Goal: Complete application form

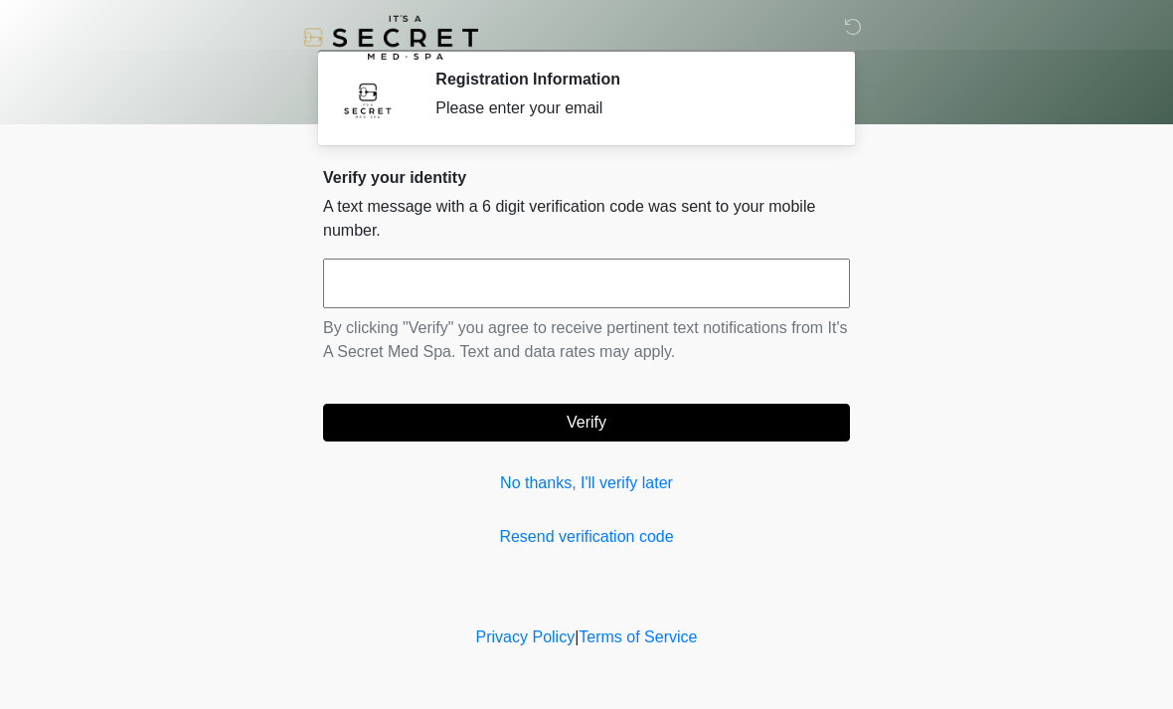
click at [707, 282] on input "text" at bounding box center [586, 283] width 527 height 50
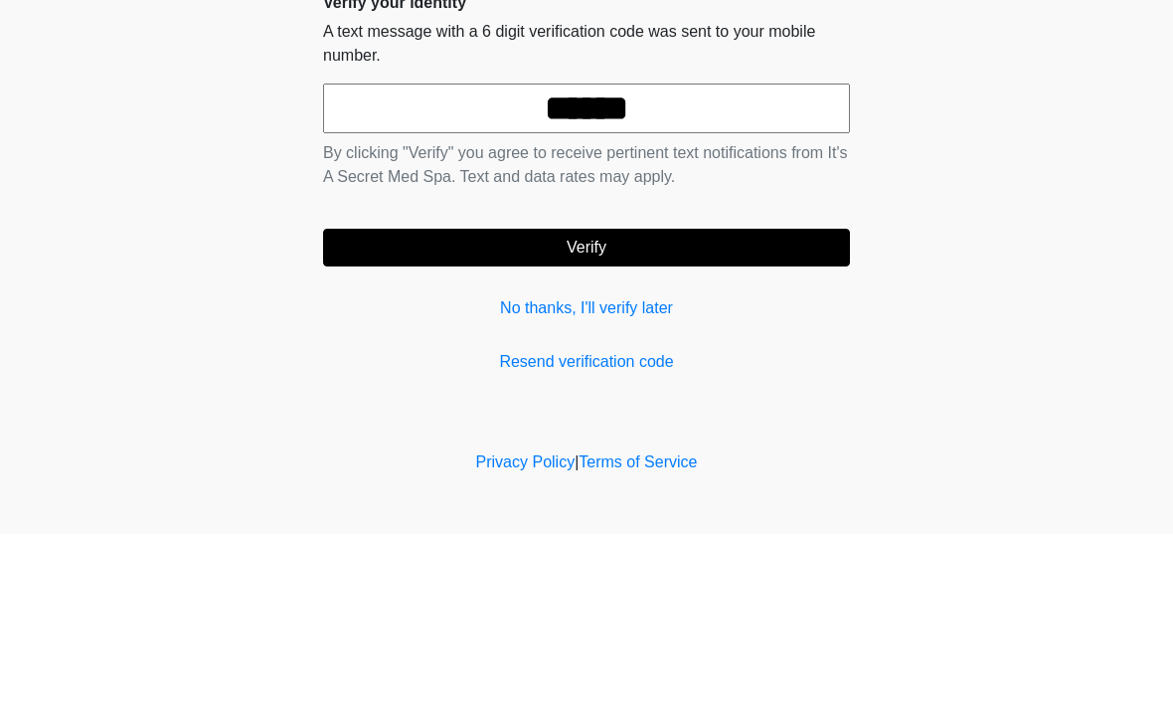
type input "******"
click at [771, 403] on button "Verify" at bounding box center [586, 422] width 527 height 38
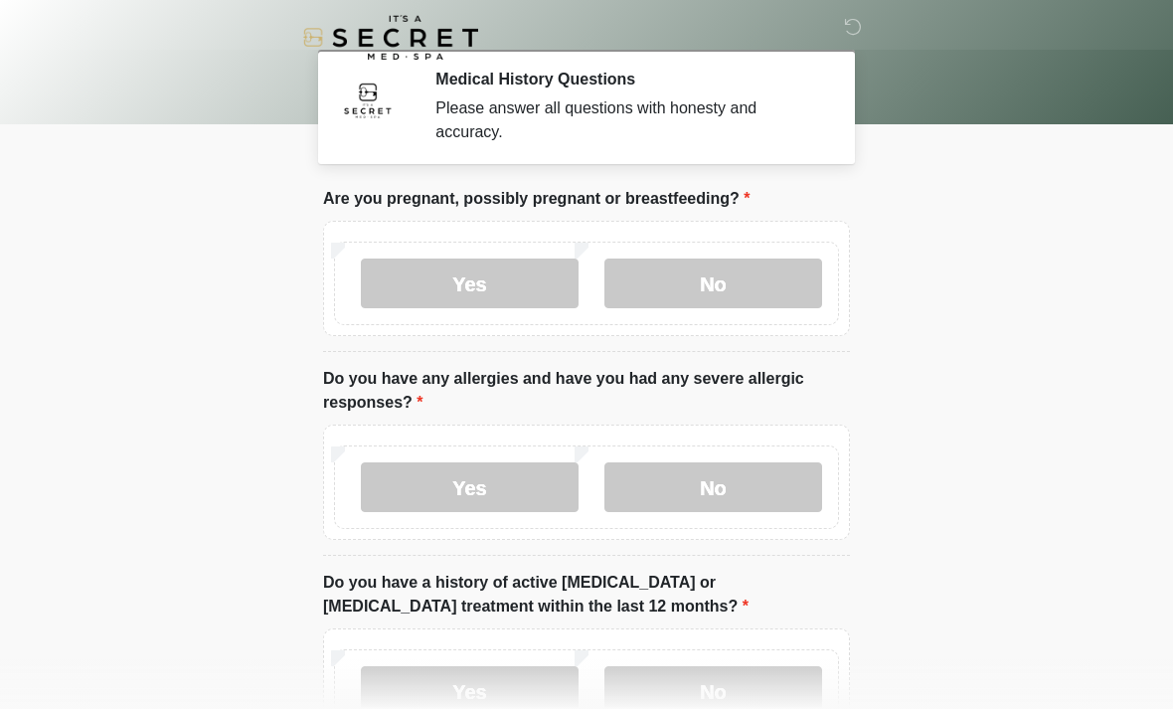
click at [755, 272] on label "No" at bounding box center [713, 283] width 218 height 50
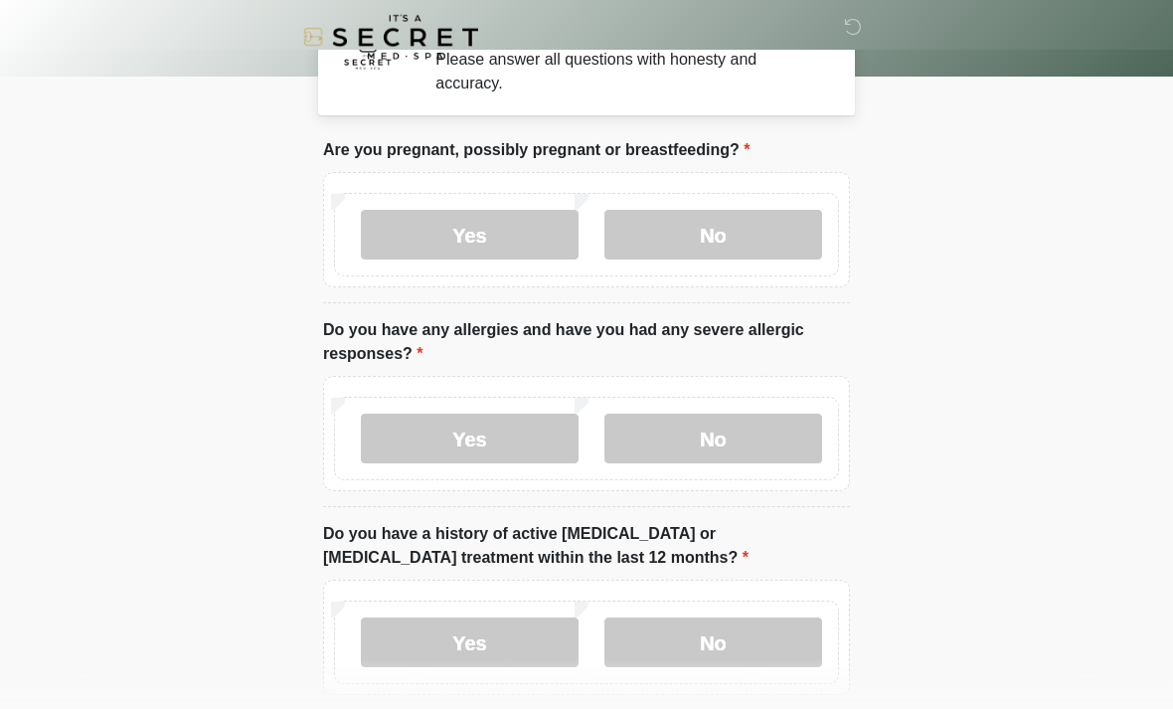
scroll to position [49, 0]
click at [497, 425] on label "Yes" at bounding box center [470, 438] width 218 height 50
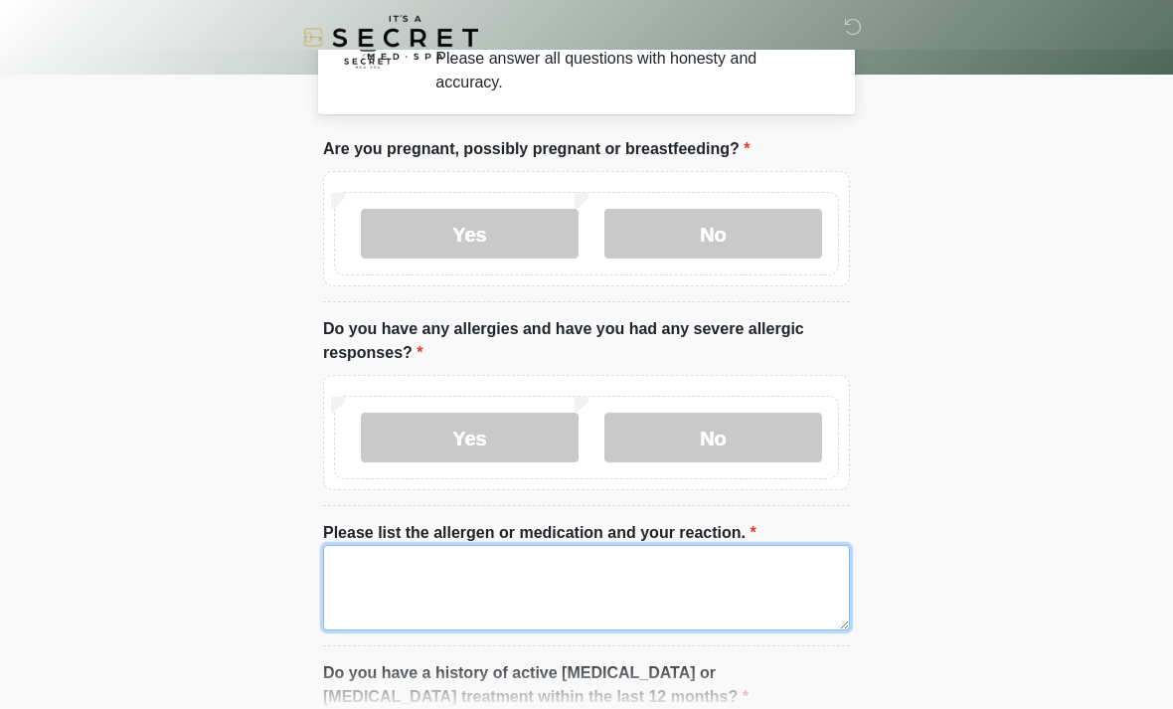
click at [662, 586] on textarea "Please list the allergen or medication and your reaction." at bounding box center [586, 587] width 527 height 85
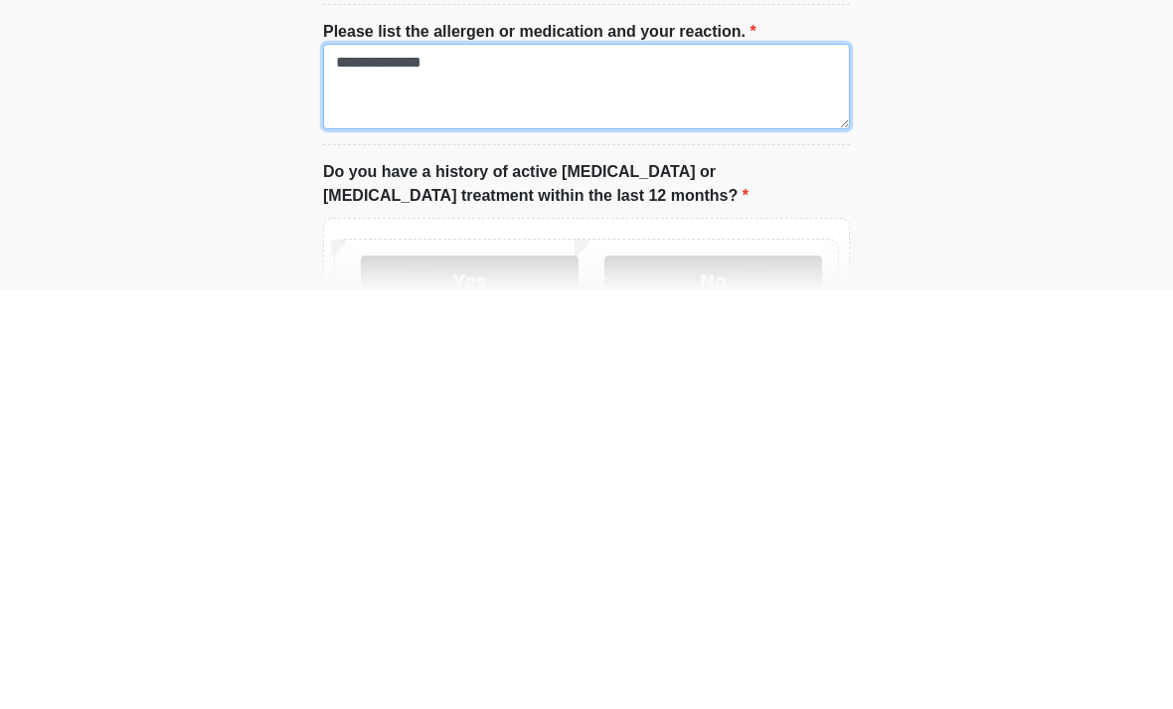
scroll to position [170, 0]
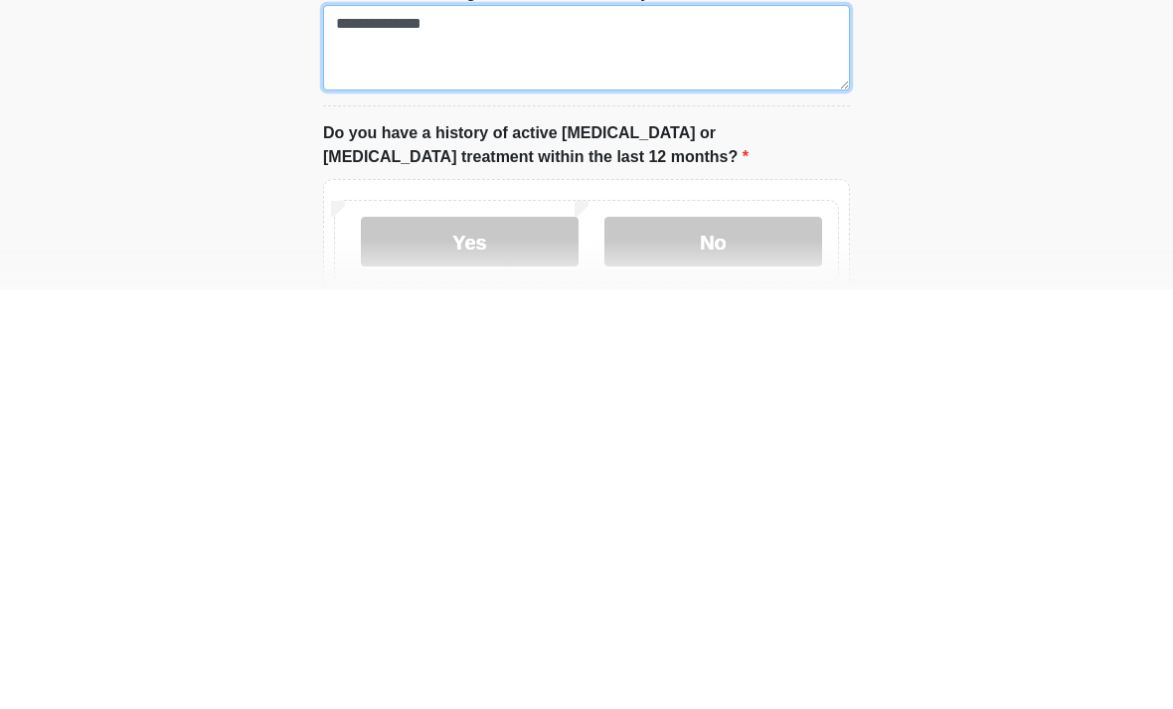
type textarea "**********"
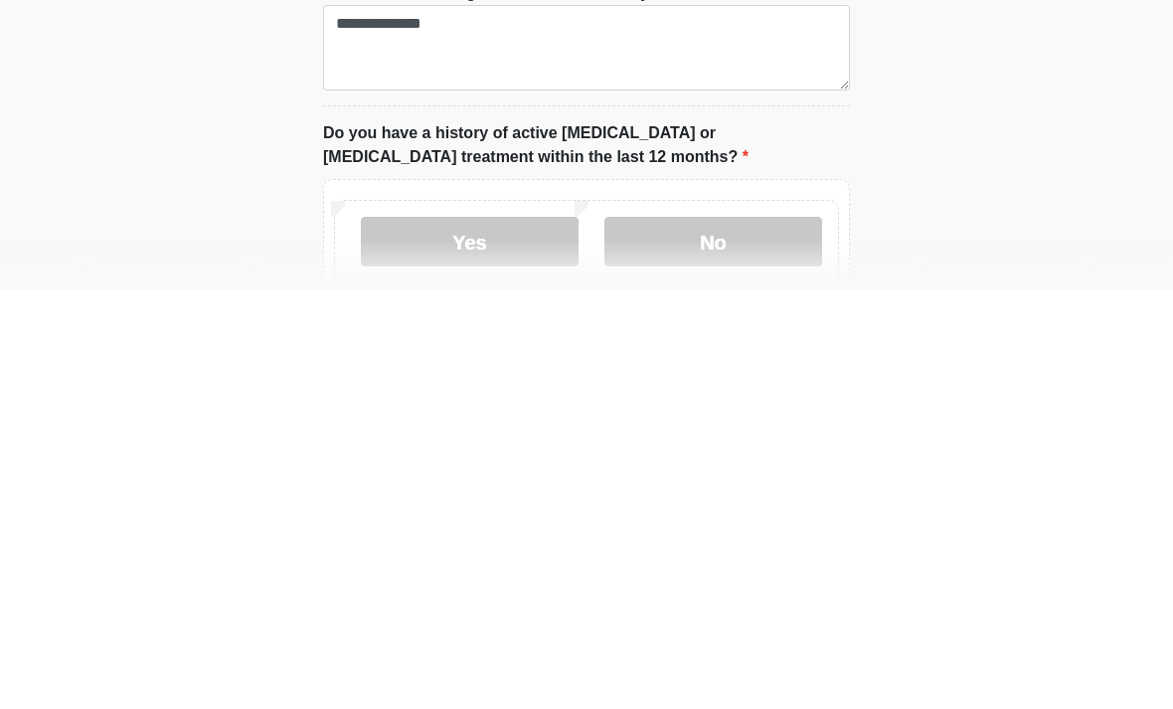
click at [754, 636] on label "No" at bounding box center [713, 661] width 218 height 50
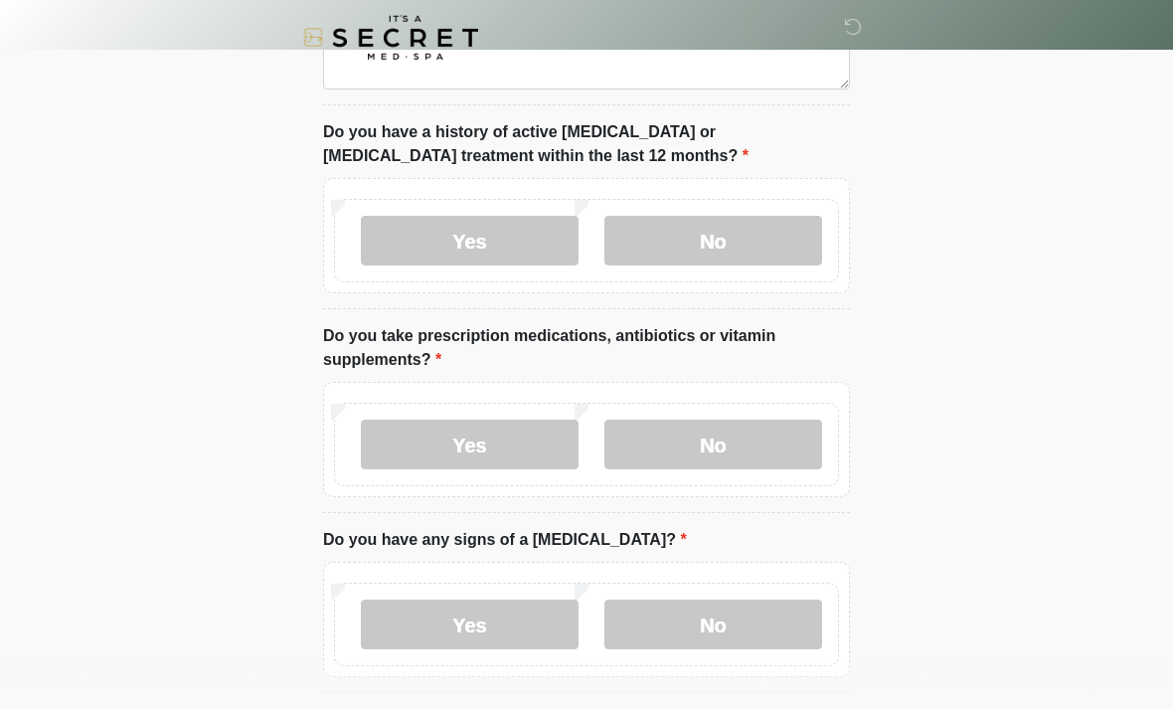
click at [788, 448] on label "No" at bounding box center [713, 444] width 218 height 50
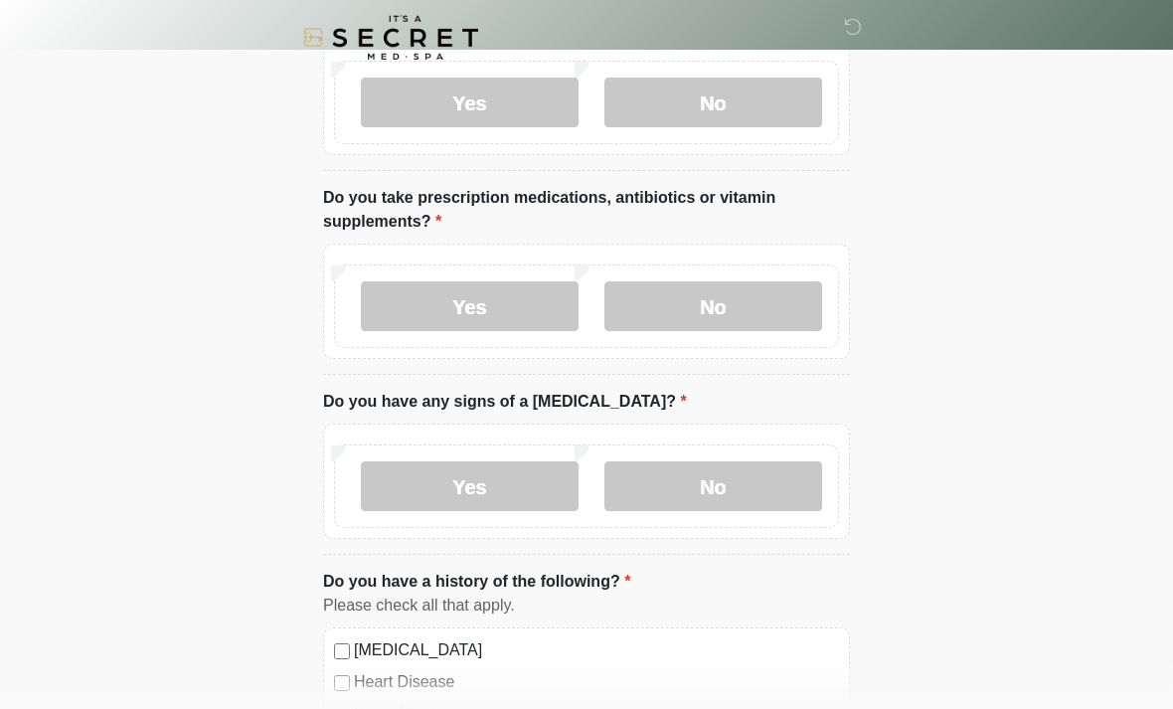
scroll to position [725, 0]
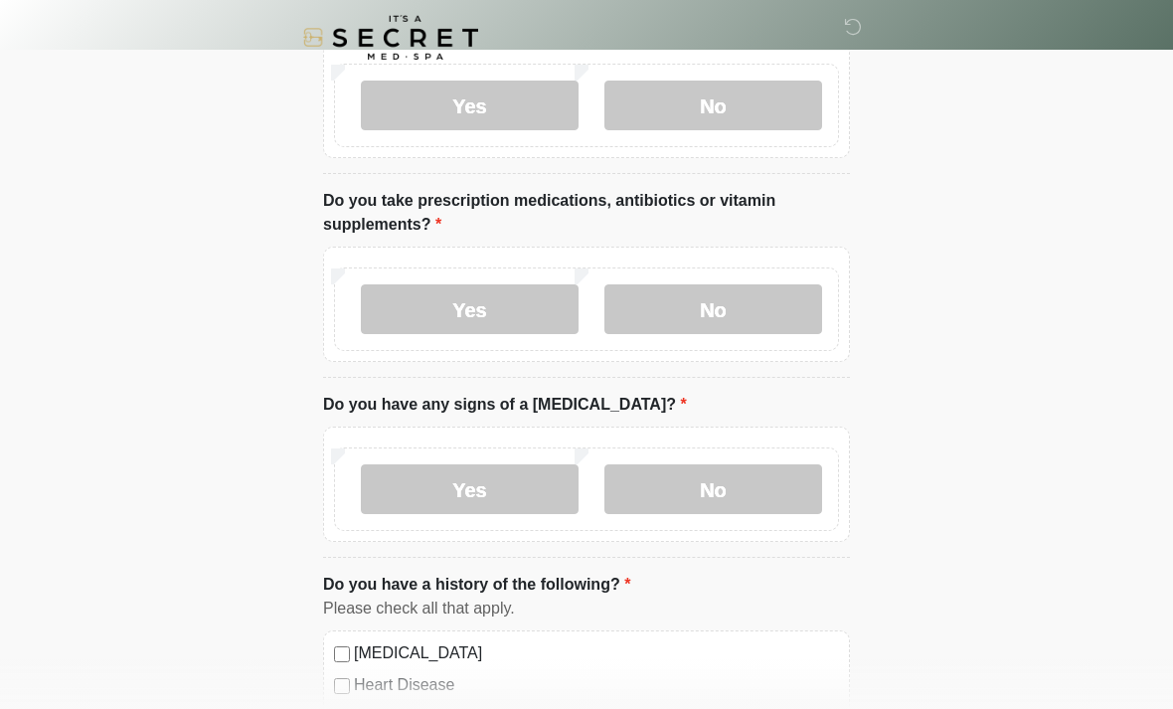
click at [524, 304] on label "Yes" at bounding box center [470, 309] width 218 height 50
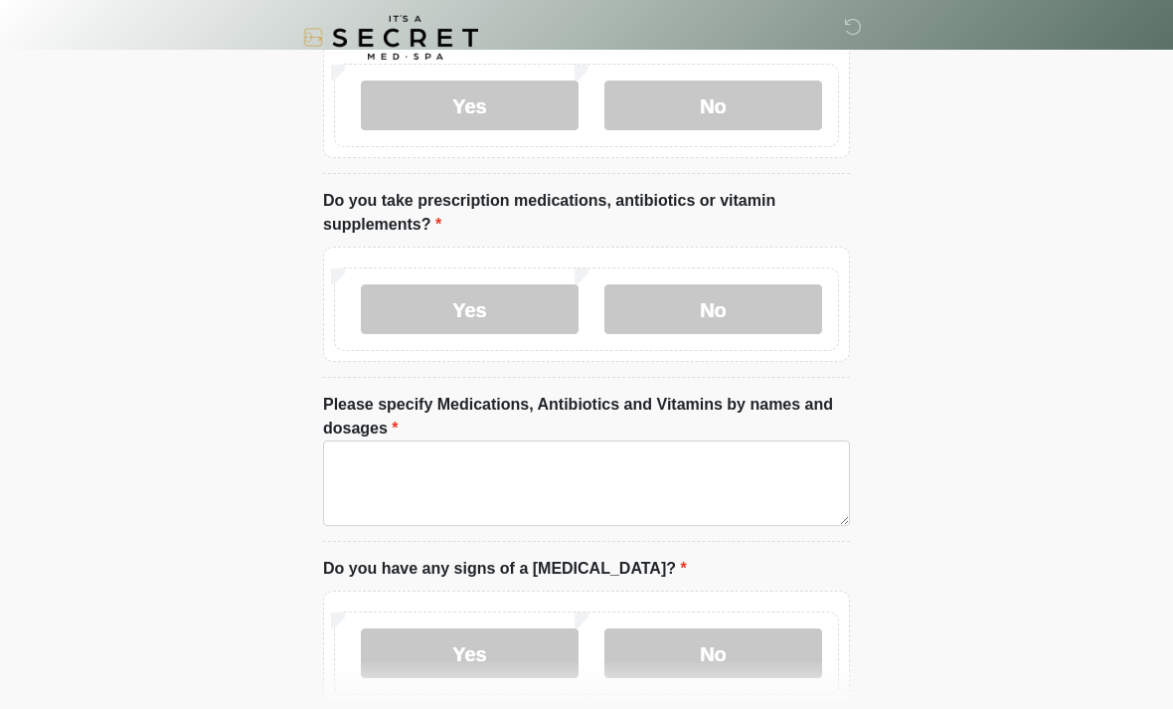
click at [759, 316] on label "No" at bounding box center [713, 309] width 218 height 50
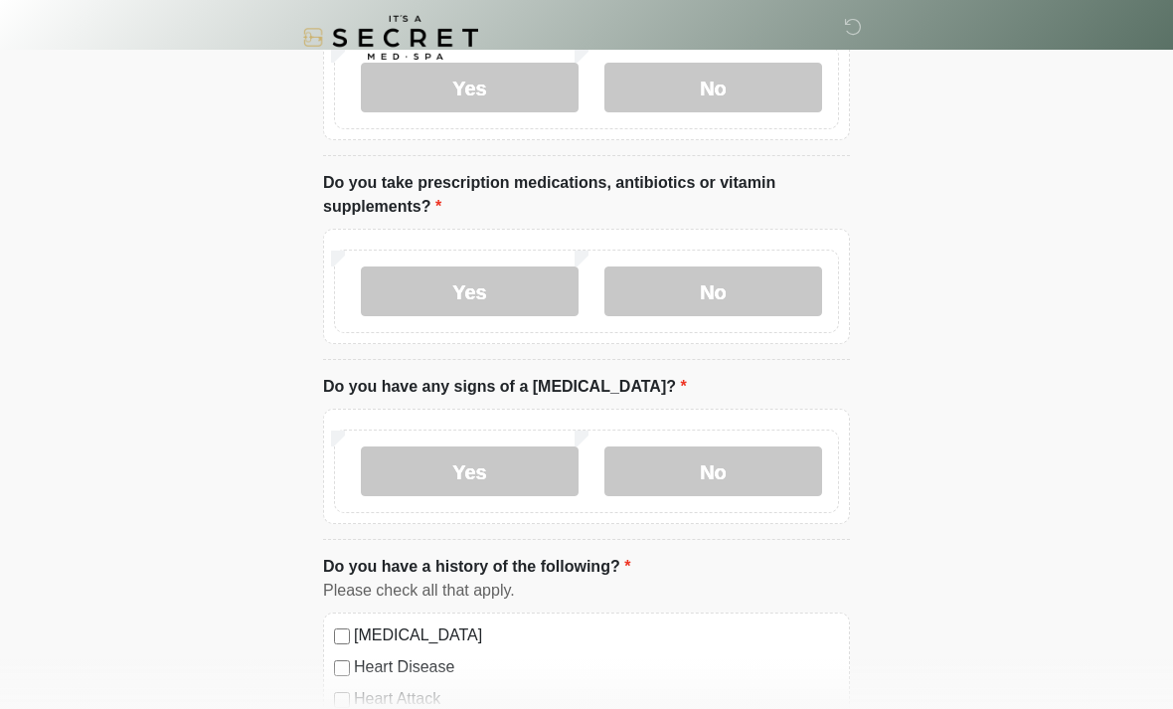
scroll to position [744, 0]
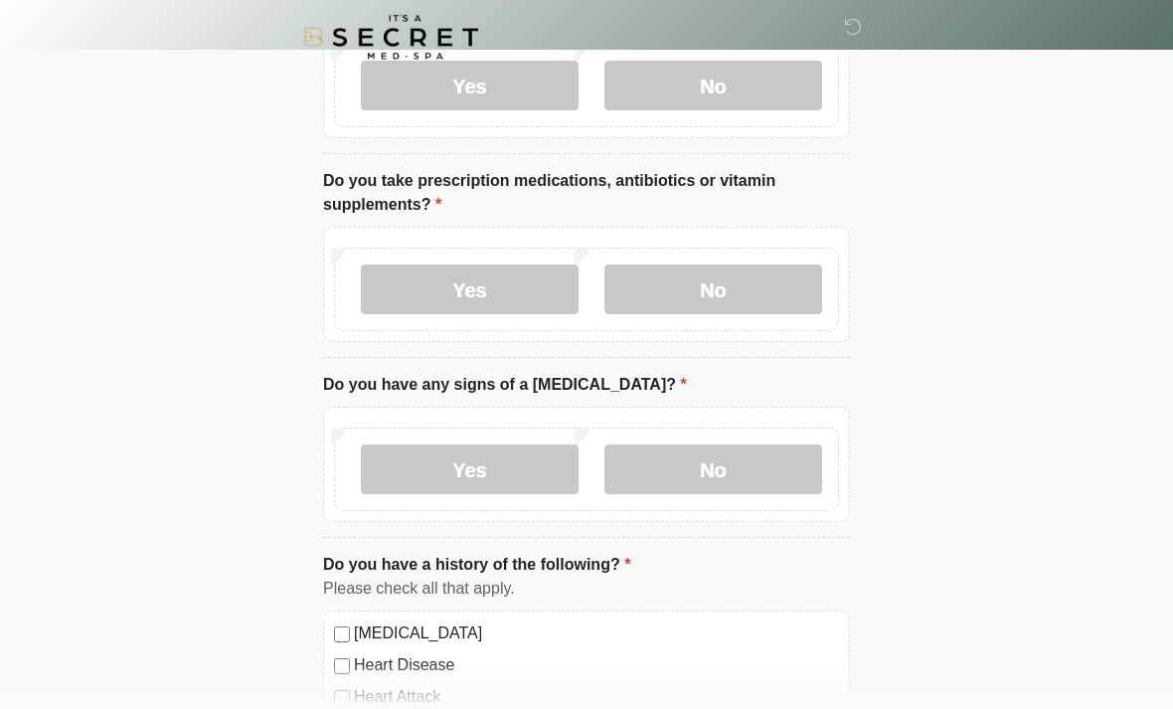
click at [770, 470] on label "No" at bounding box center [713, 470] width 218 height 50
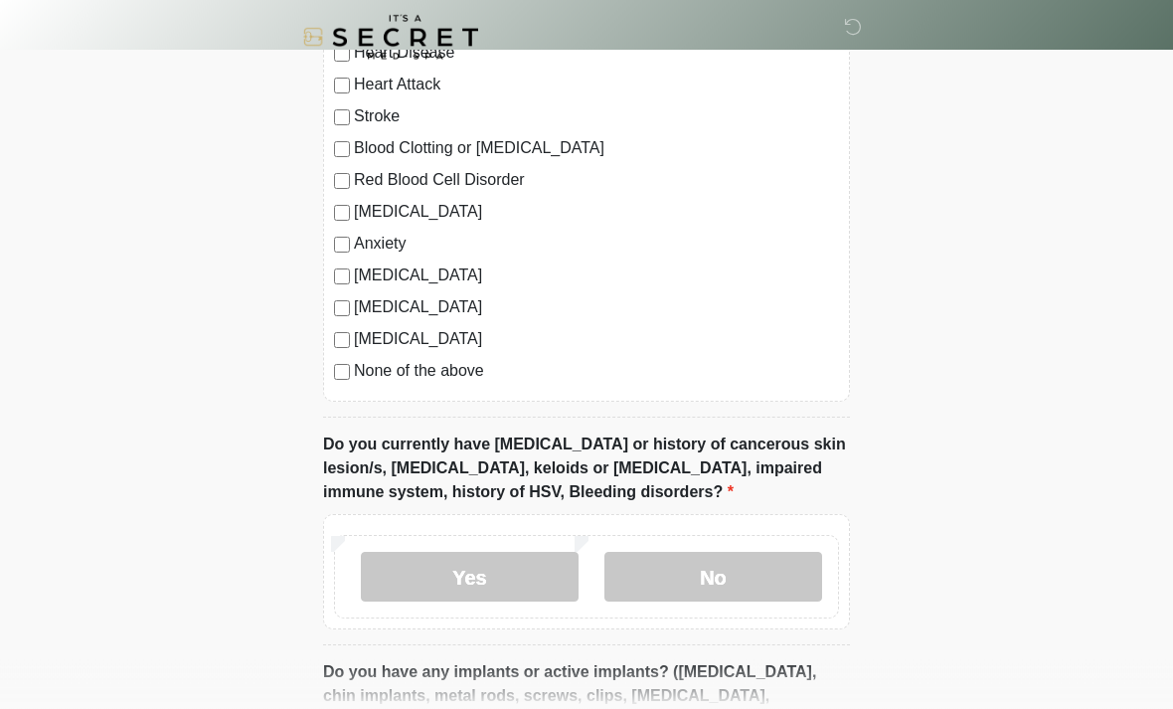
scroll to position [1363, 0]
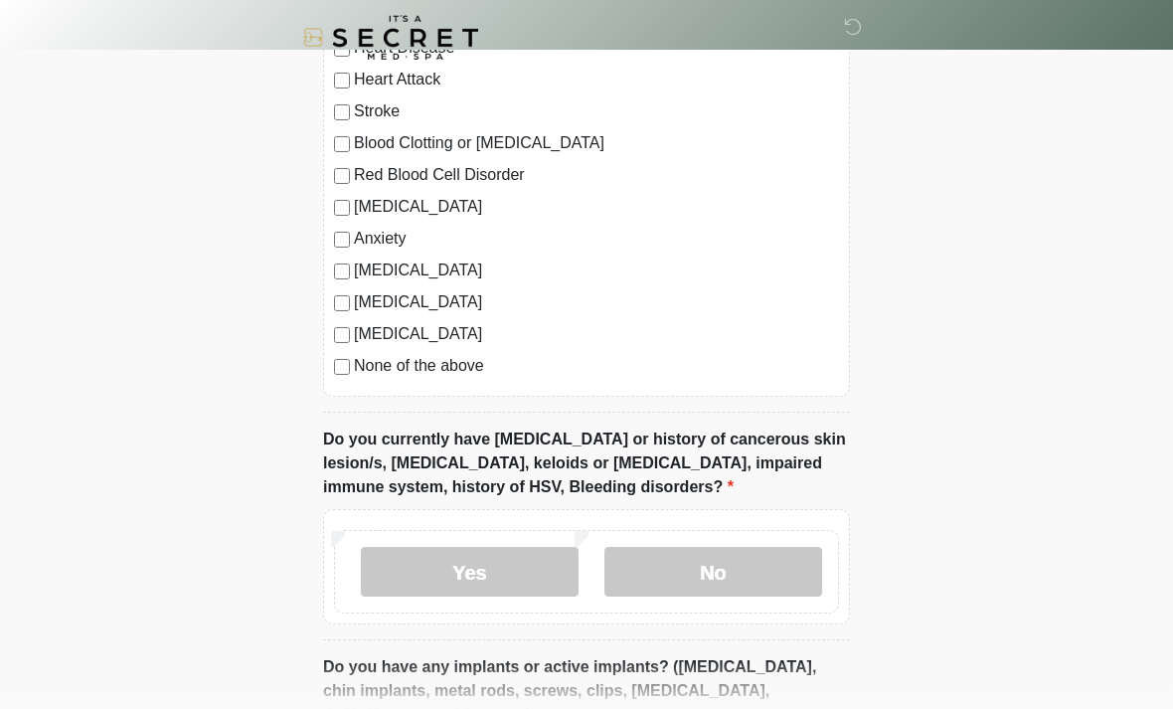
click at [459, 367] on label "None of the above" at bounding box center [596, 366] width 485 height 24
click at [793, 567] on label "No" at bounding box center [713, 572] width 218 height 50
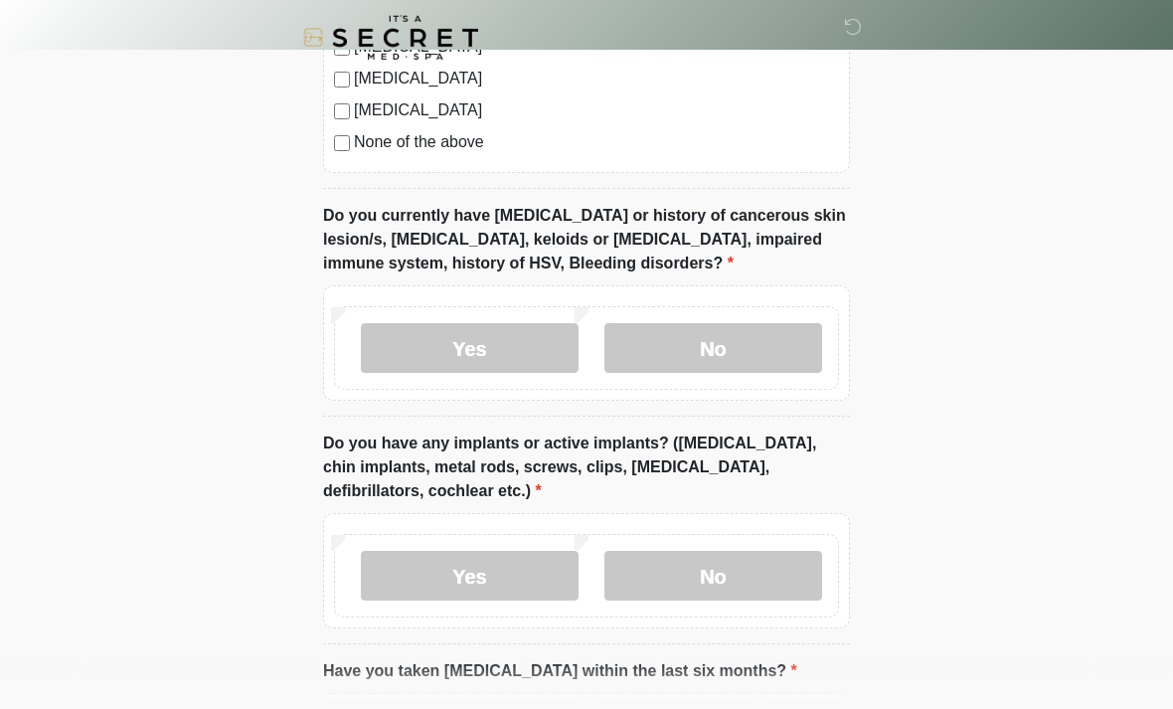
scroll to position [1587, 0]
click at [788, 570] on label "No" at bounding box center [713, 575] width 218 height 50
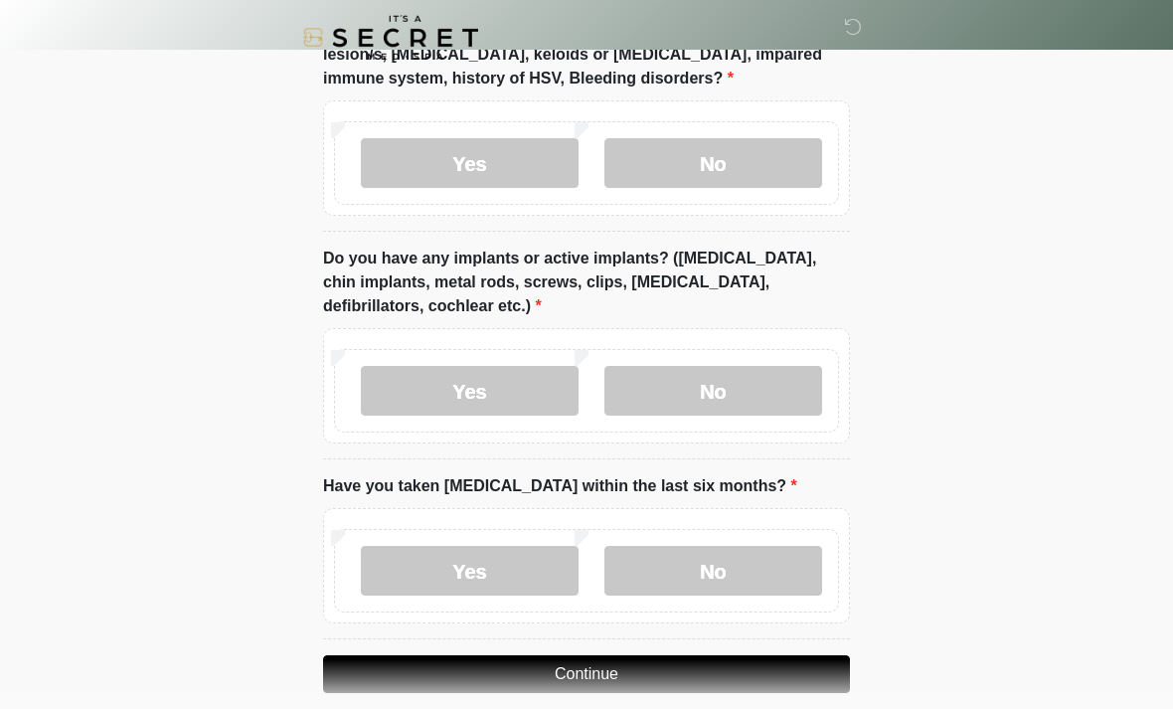
scroll to position [1794, 0]
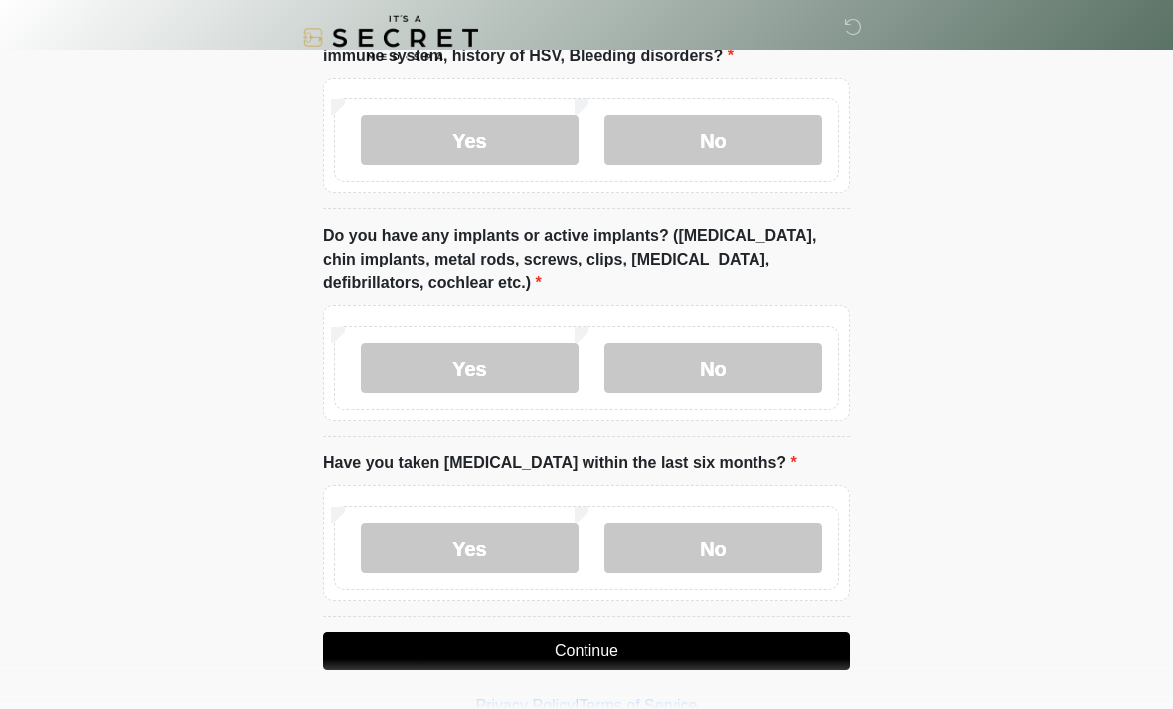
click at [800, 537] on label "No" at bounding box center [713, 548] width 218 height 50
click at [817, 647] on button "Continue" at bounding box center [586, 651] width 527 height 38
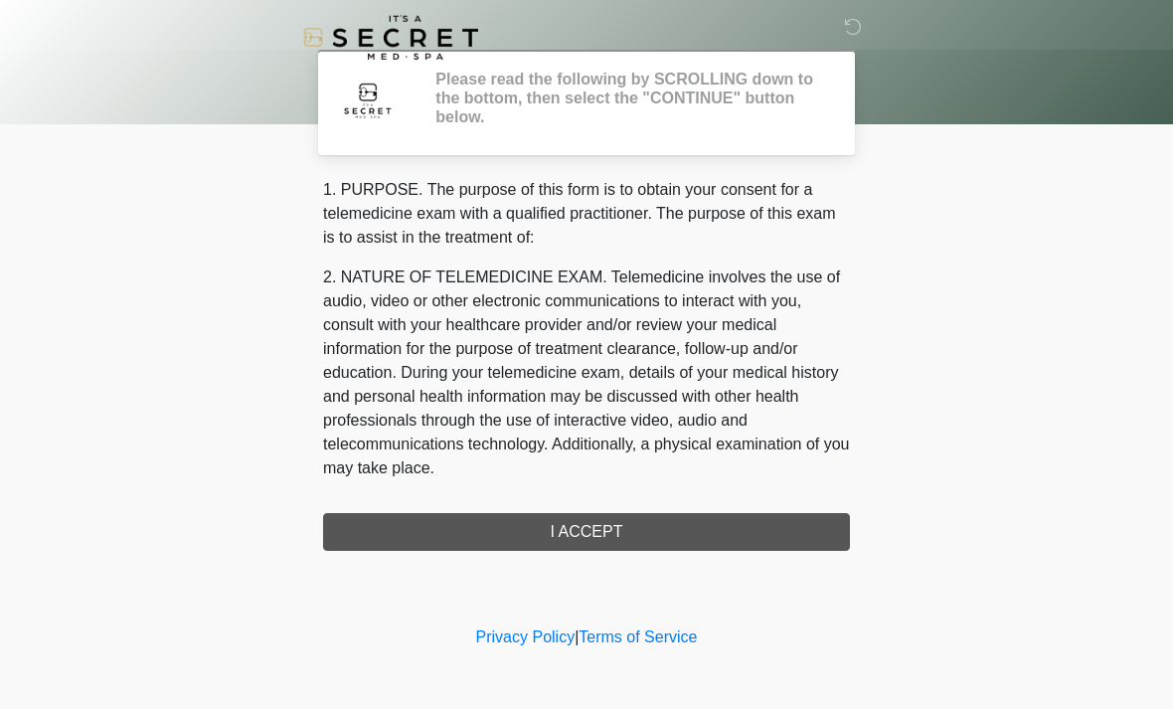
scroll to position [0, 0]
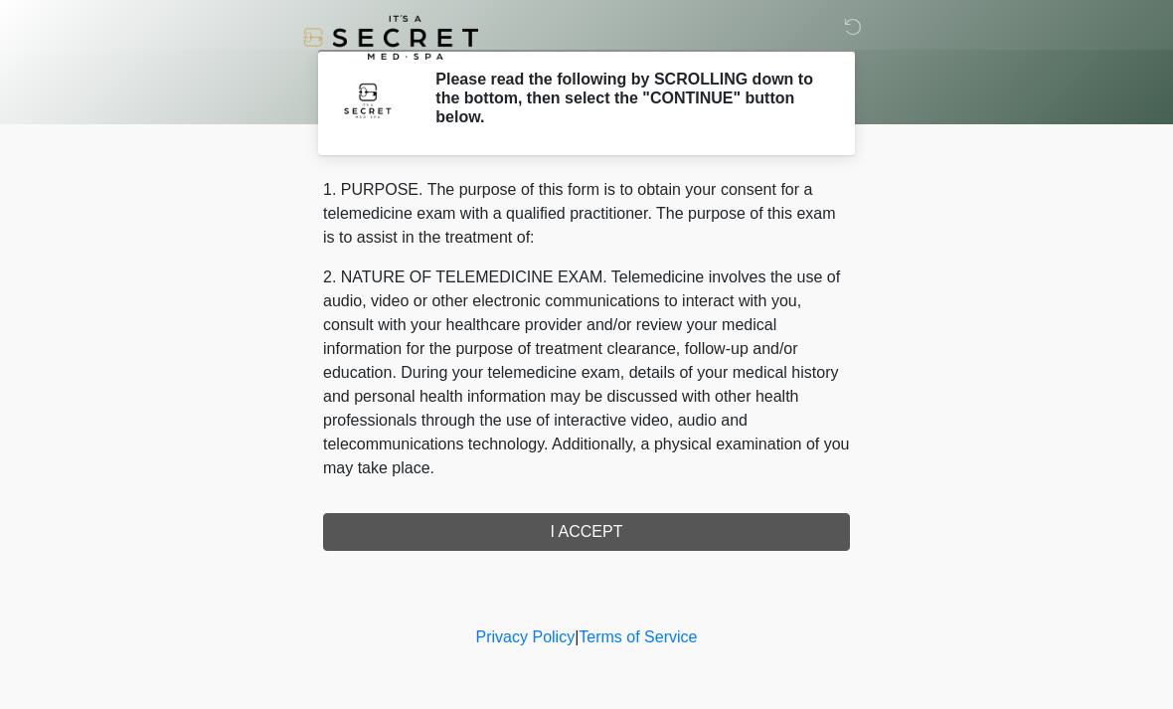
click at [788, 540] on div "1. PURPOSE. The purpose of this form is to obtain your consent for a telemedici…" at bounding box center [586, 364] width 527 height 373
click at [756, 516] on div "1. PURPOSE. The purpose of this form is to obtain your consent for a telemedici…" at bounding box center [586, 364] width 527 height 373
click at [724, 535] on div "1. PURPOSE. The purpose of this form is to obtain your consent for a telemedici…" at bounding box center [586, 364] width 527 height 373
click at [724, 534] on div "1. PURPOSE. The purpose of this form is to obtain your consent for a telemedici…" at bounding box center [586, 364] width 527 height 373
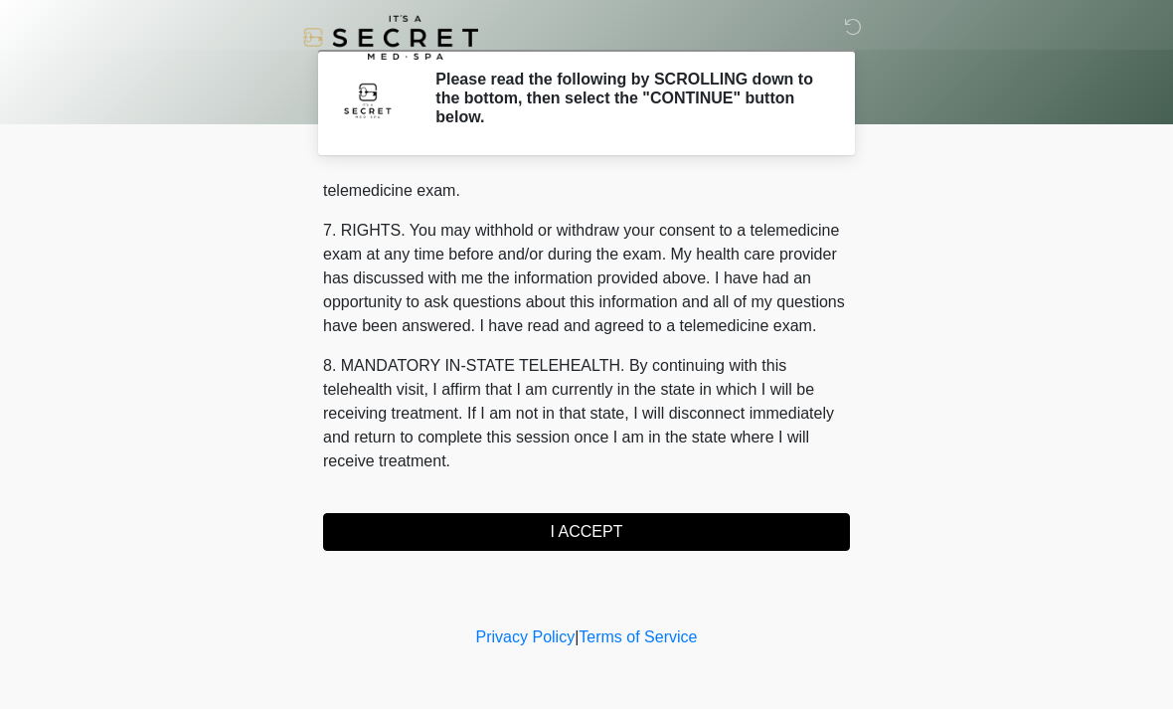
scroll to position [842, 0]
click at [755, 516] on button "I ACCEPT" at bounding box center [586, 532] width 527 height 38
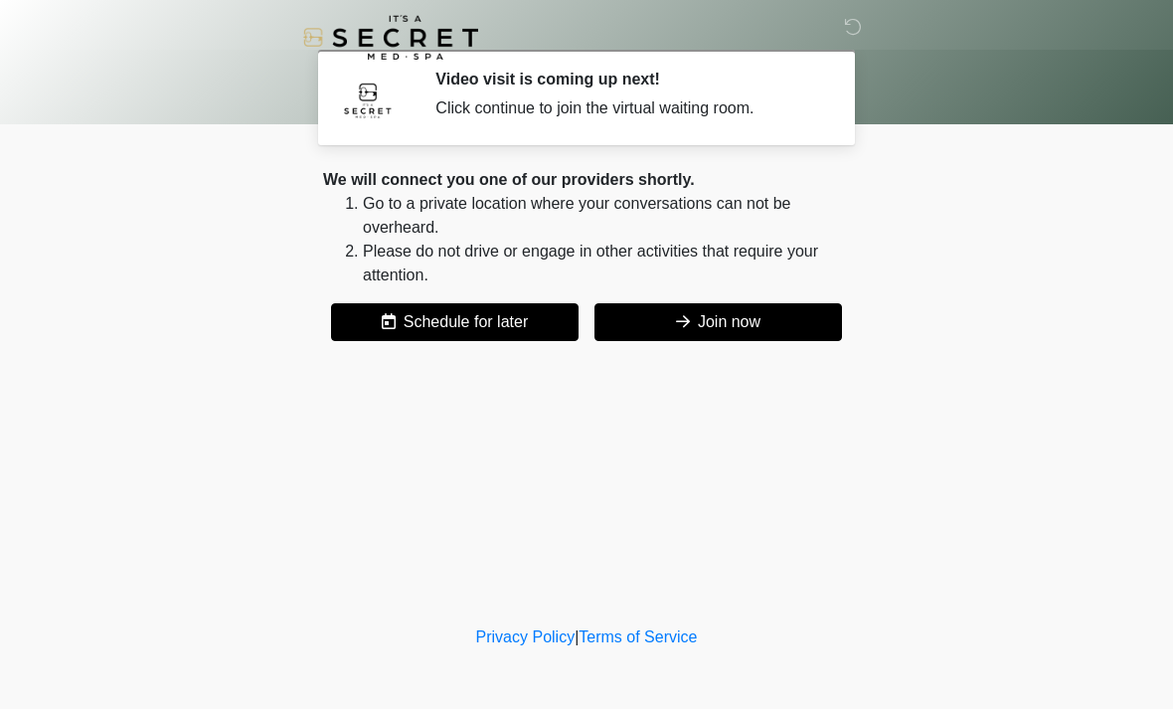
click at [801, 326] on button "Join now" at bounding box center [717, 322] width 247 height 38
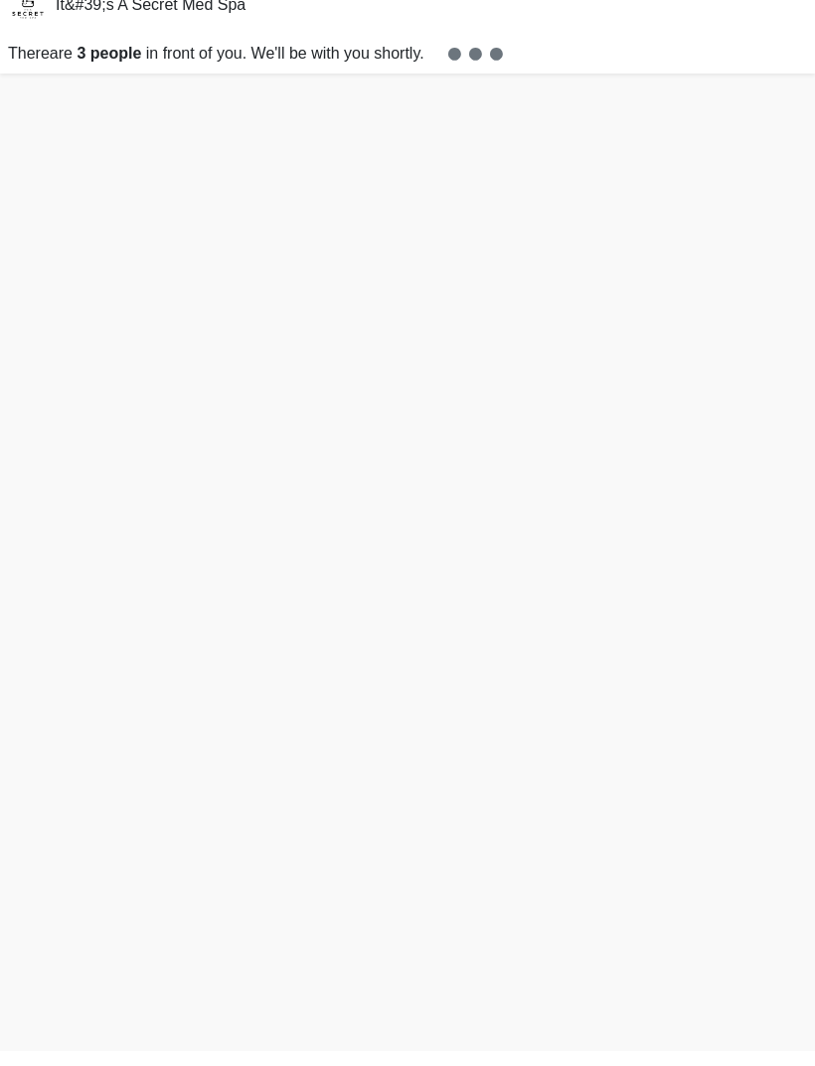
scroll to position [6, 0]
